Goal: Navigation & Orientation: Find specific page/section

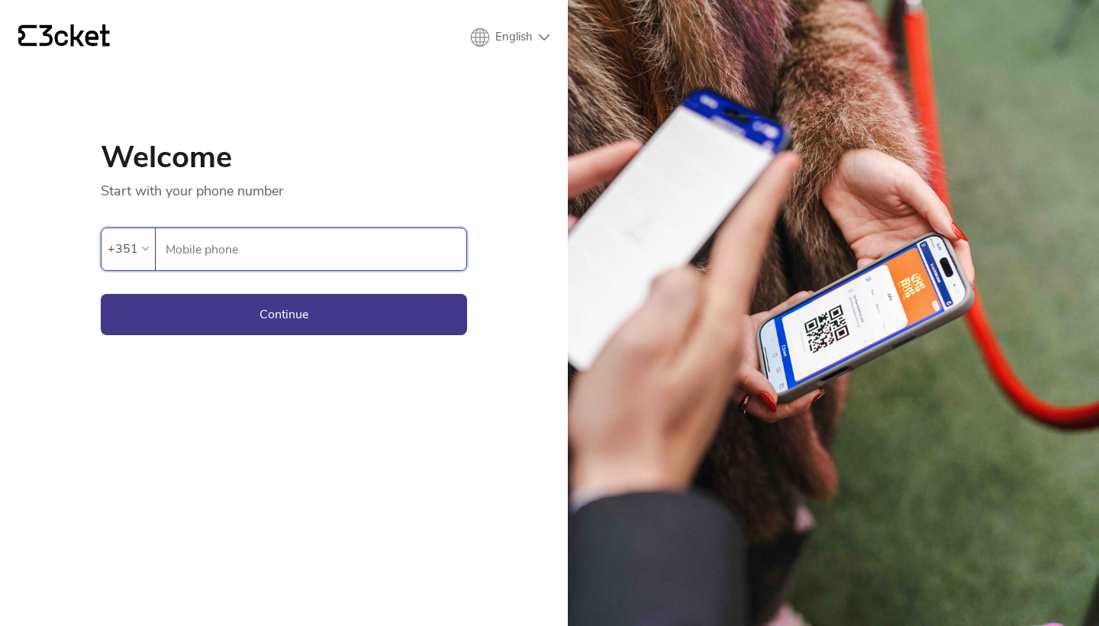
click at [305, 243] on input "Mobile phone" at bounding box center [315, 249] width 301 height 42
paste input "933238617"
type input "933238617"
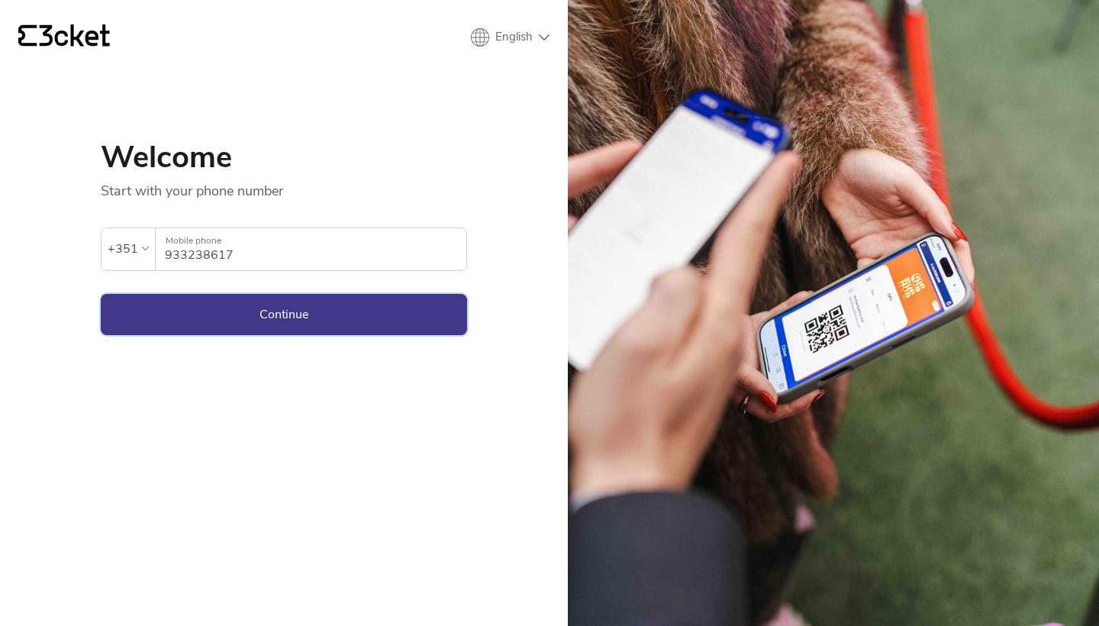
click at [293, 325] on button "Continue" at bounding box center [284, 314] width 366 height 41
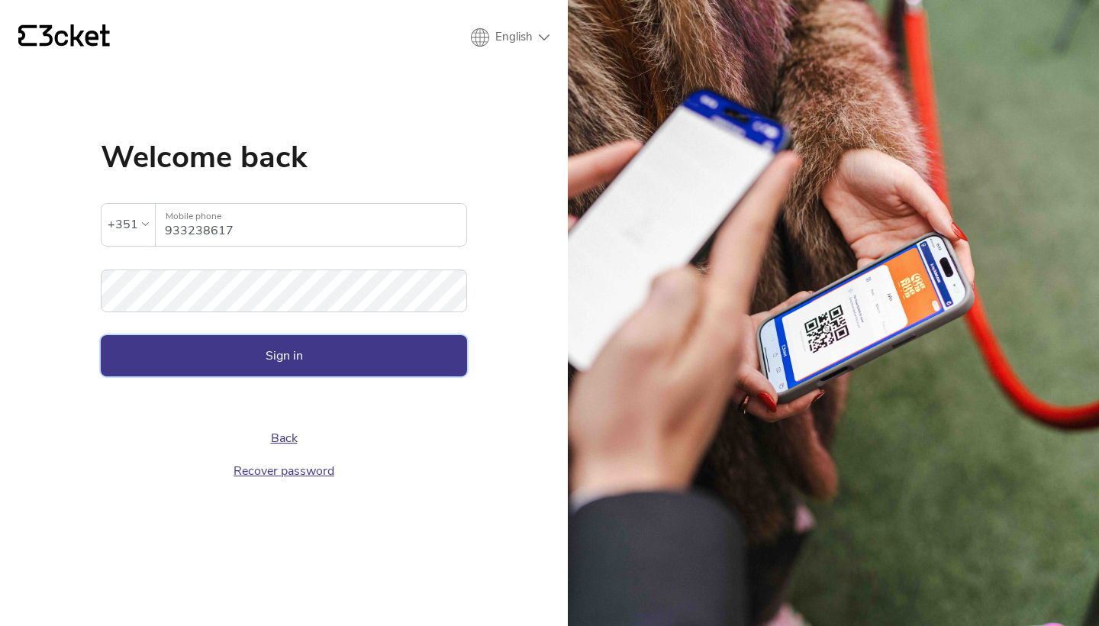
click at [279, 342] on button "Sign in" at bounding box center [284, 355] width 366 height 41
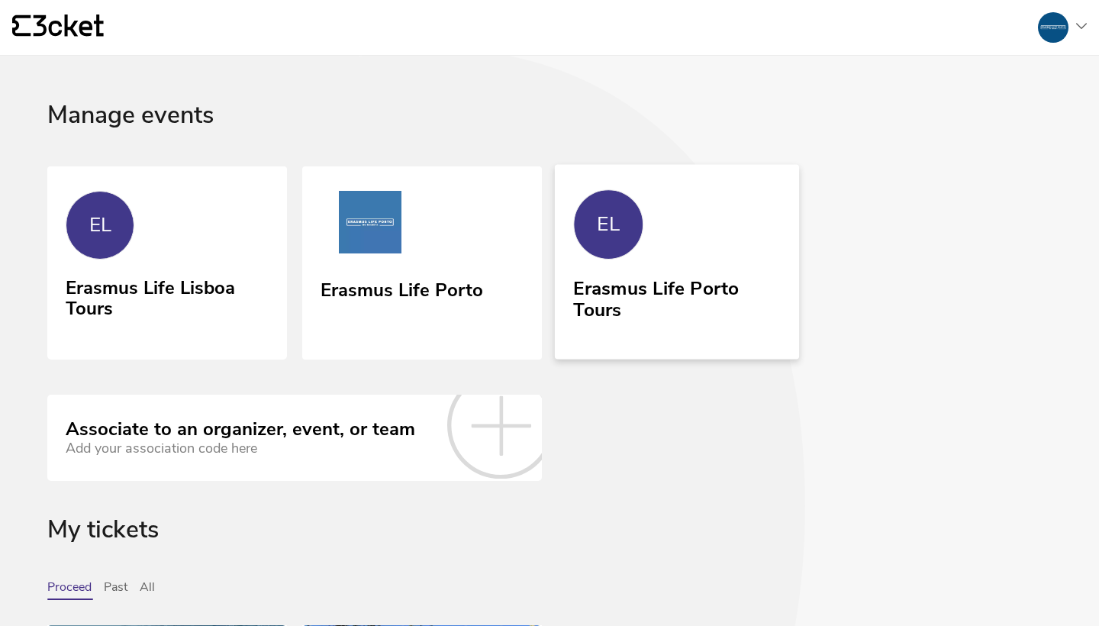
click at [617, 268] on link "EL Erasmus Life Porto Tours" at bounding box center [677, 261] width 244 height 195
click at [205, 227] on link "EL Erasmus Life Lisboa Tours" at bounding box center [167, 261] width 244 height 195
click at [401, 265] on link "Erasmus Life Porto" at bounding box center [422, 263] width 244 height 198
